Goal: Transaction & Acquisition: Purchase product/service

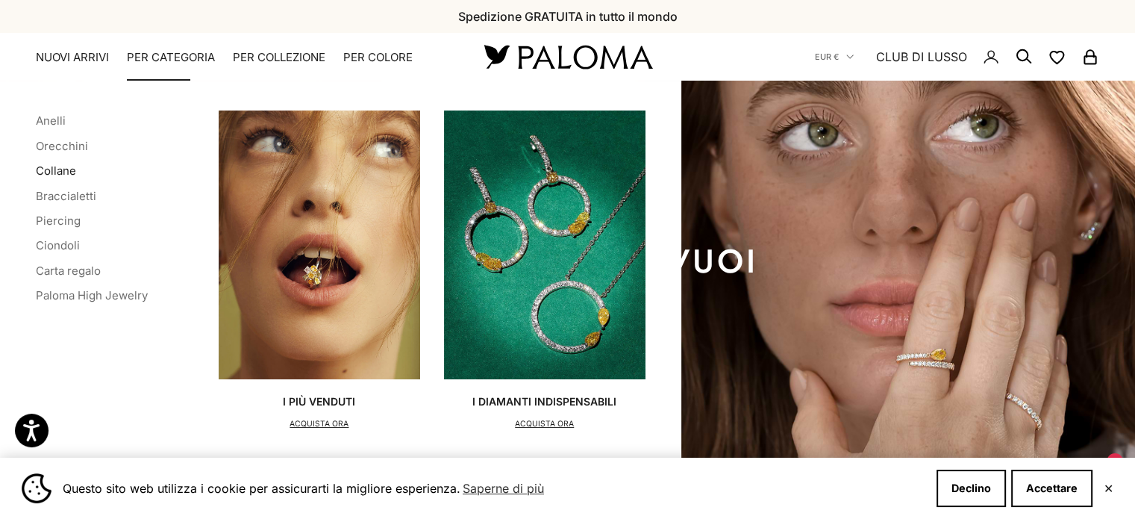
click at [55, 170] on font "Collane" at bounding box center [56, 170] width 40 height 14
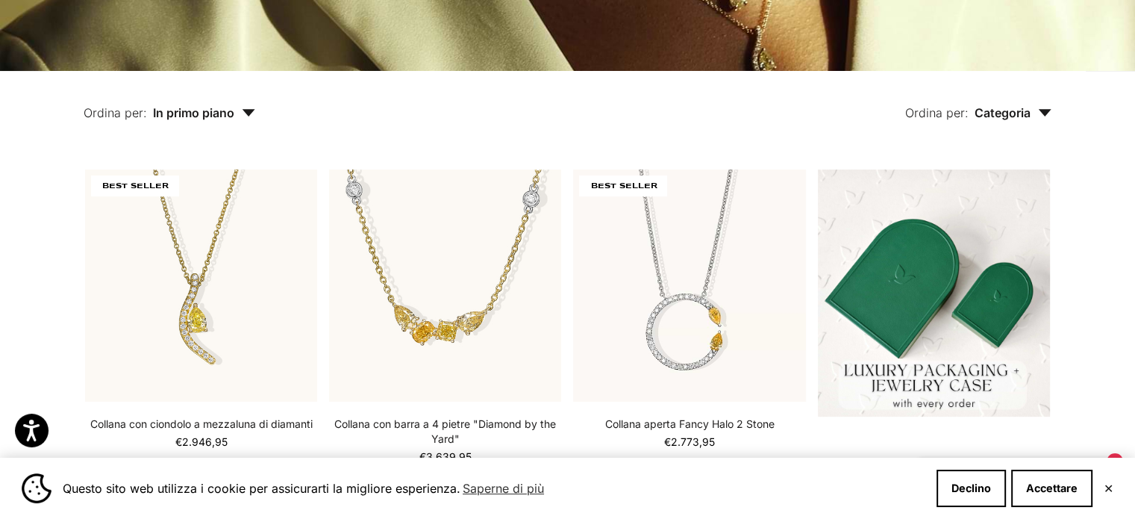
scroll to position [358, 0]
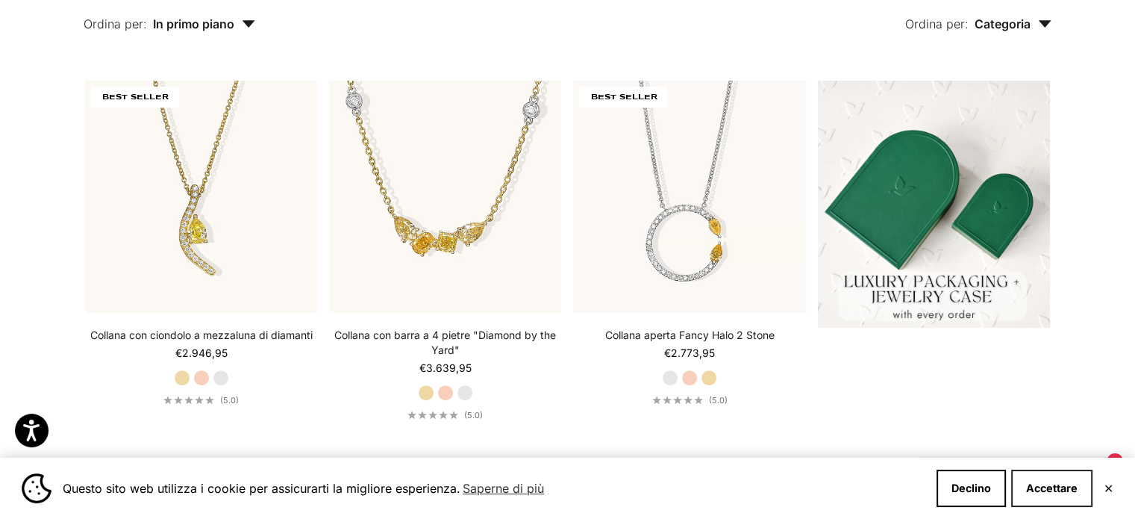
click at [1061, 479] on button "Accettare" at bounding box center [1051, 487] width 81 height 37
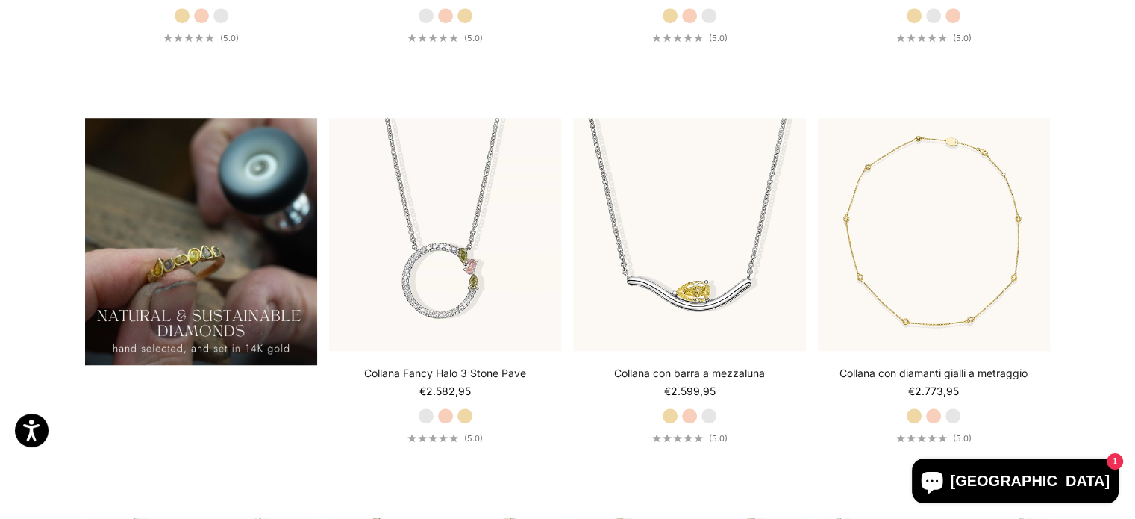
scroll to position [1164, 0]
